Goal: Task Accomplishment & Management: Manage account settings

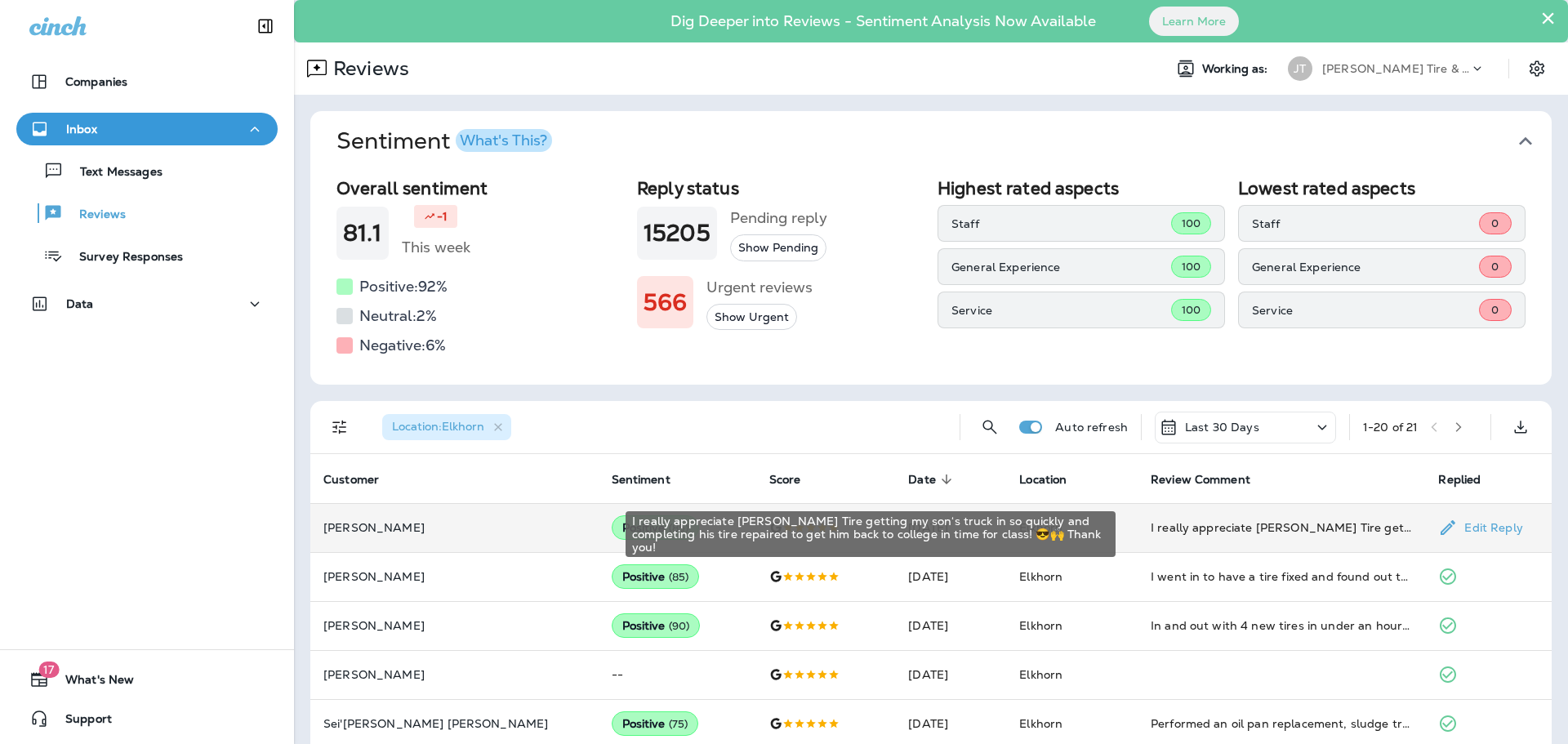
click at [1207, 527] on div "I really appreciate [PERSON_NAME] Tire getting my son‘s truck in so quickly and…" at bounding box center [1281, 528] width 263 height 17
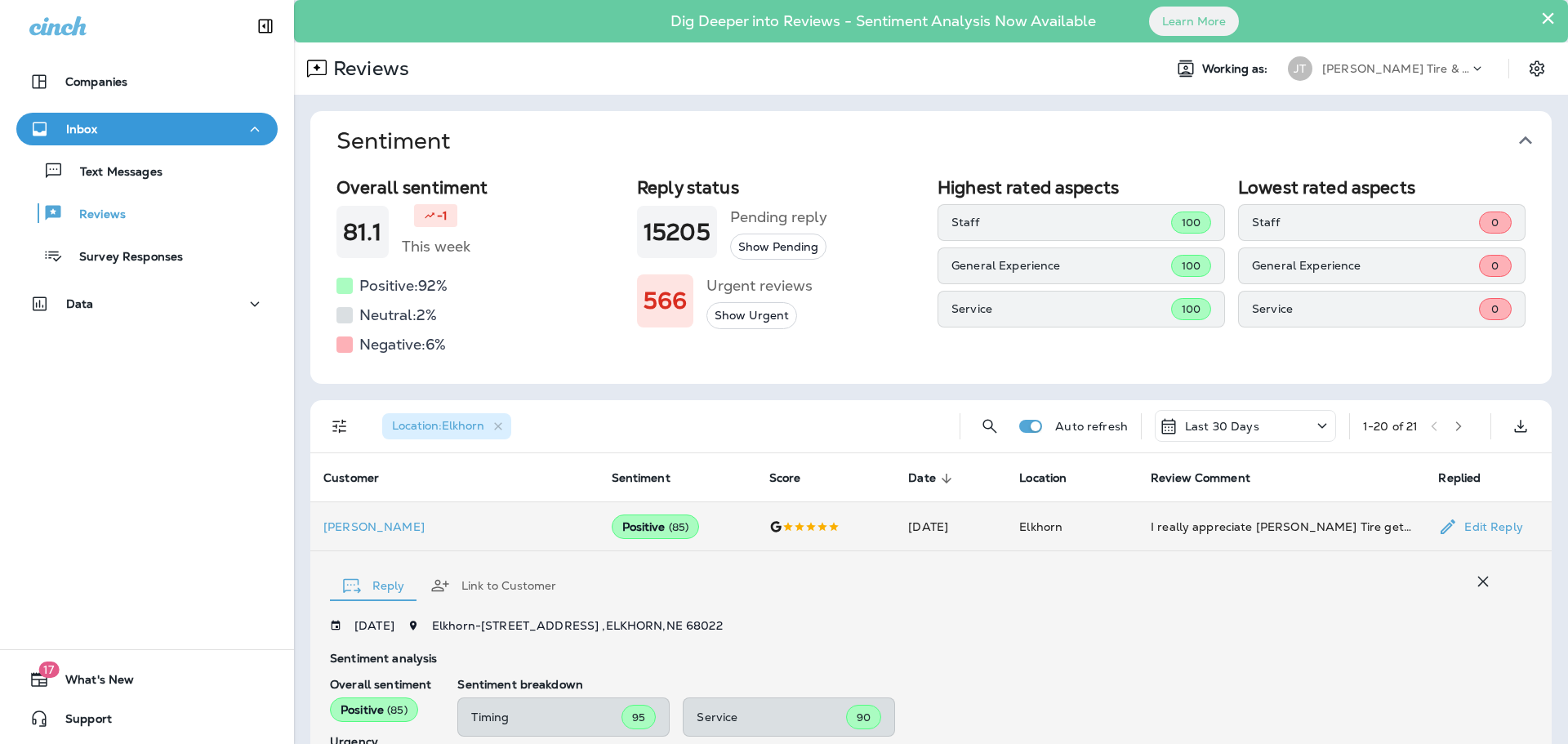
scroll to position [305, 0]
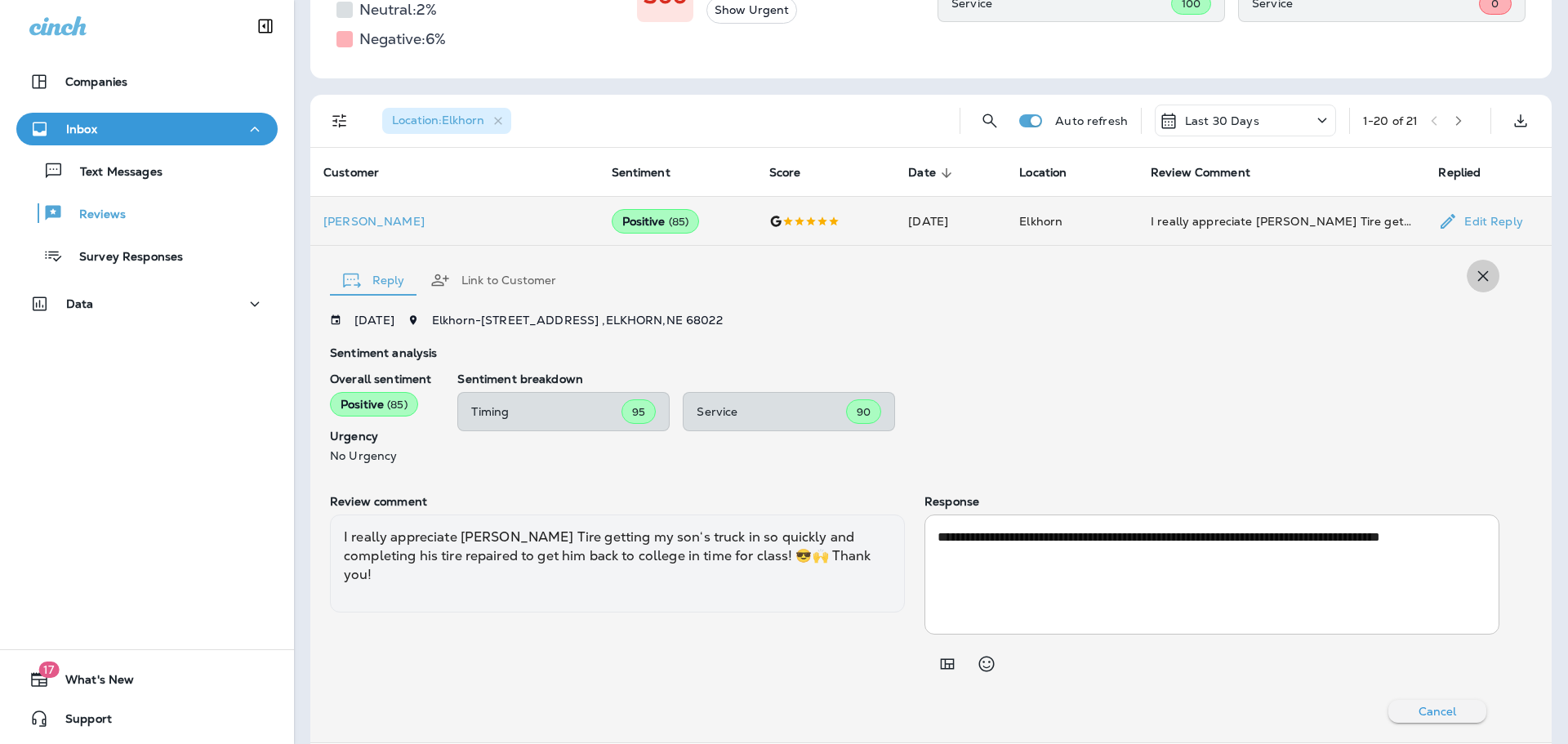
click at [1476, 273] on icon "button" at bounding box center [1482, 275] width 19 height 19
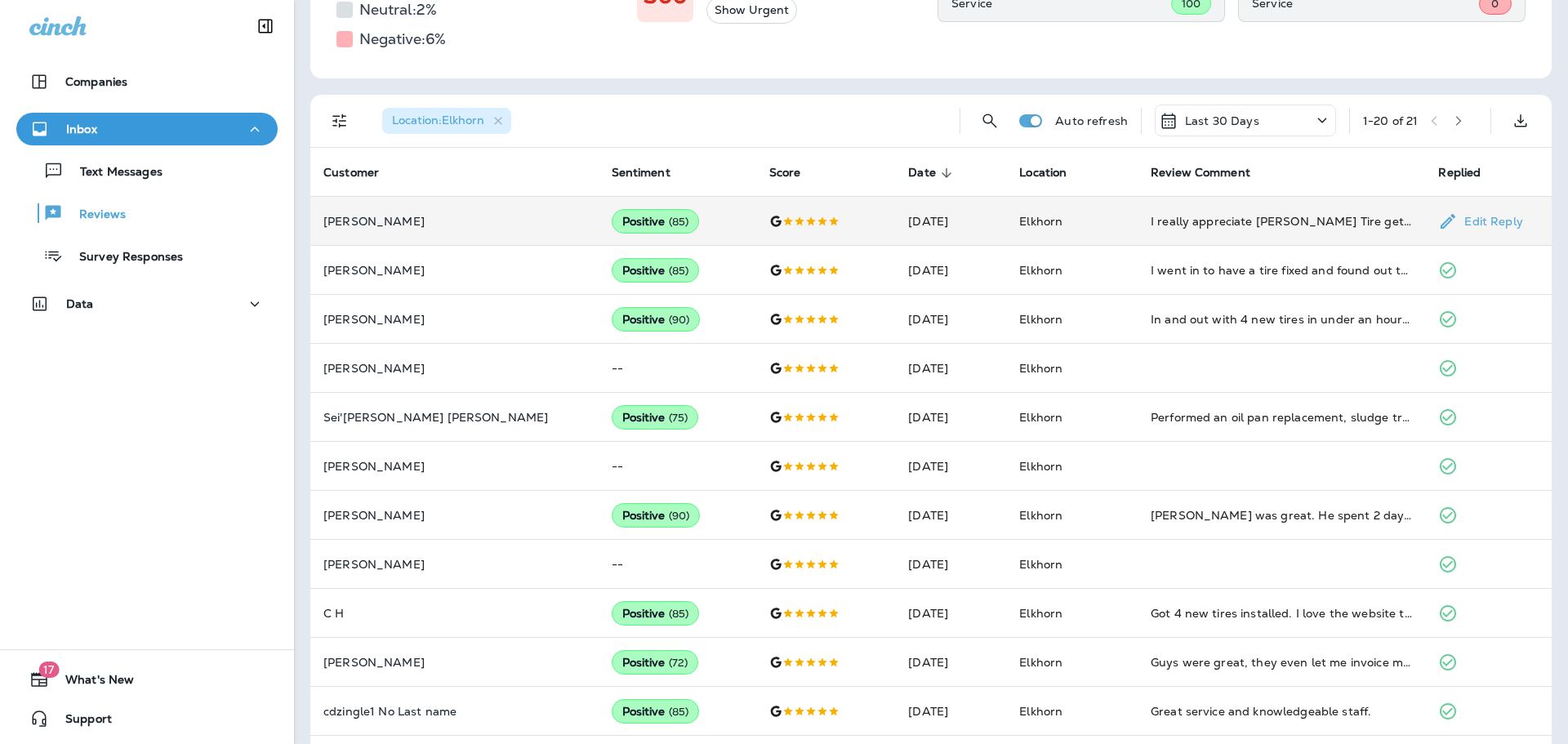
click at [612, 220] on div "Positive ( 85 )" at bounding box center [655, 221] width 88 height 24
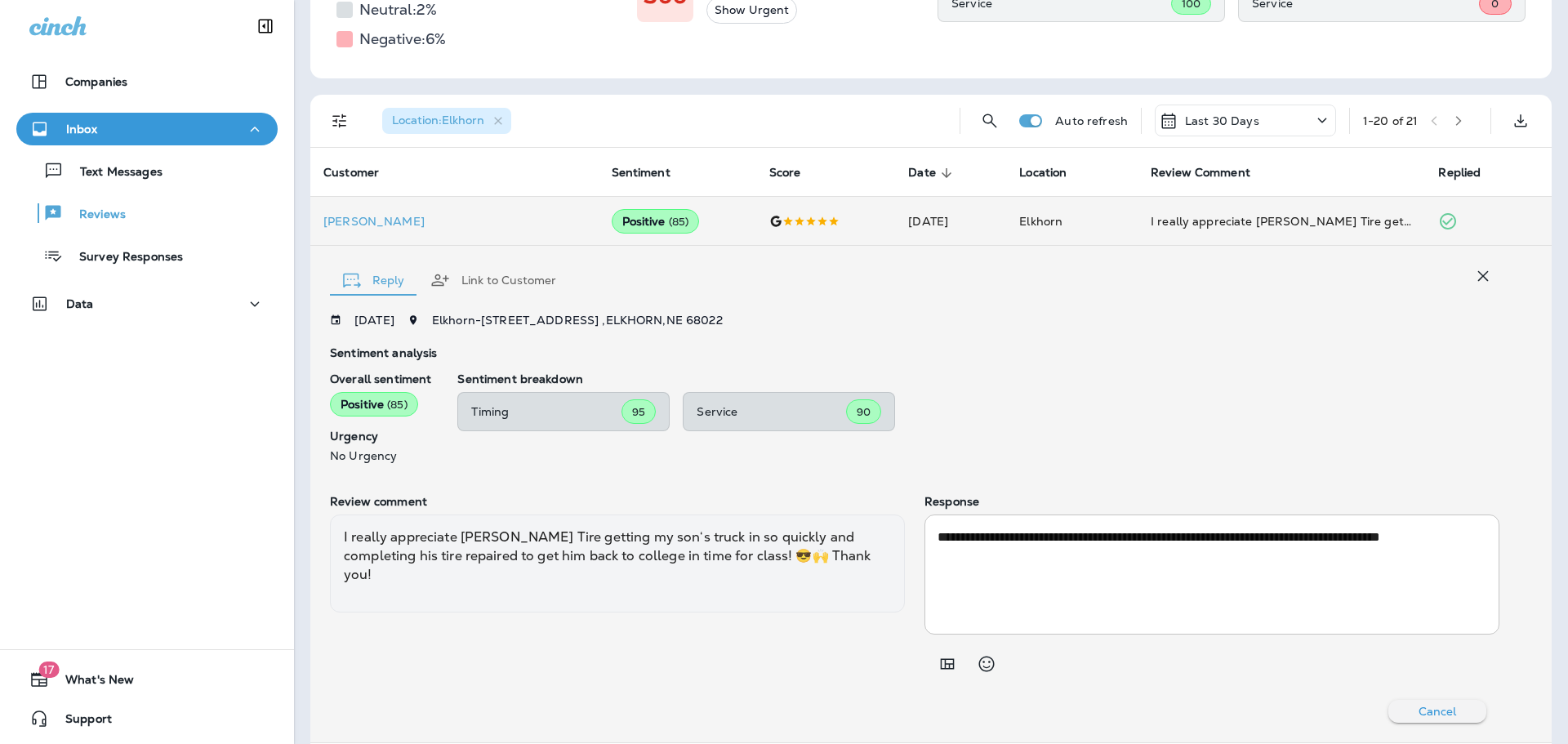
click at [1473, 278] on icon "button" at bounding box center [1482, 275] width 19 height 19
